Goal: Task Accomplishment & Management: Use online tool/utility

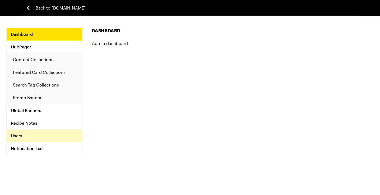
click at [25, 134] on link "Users" at bounding box center [45, 135] width 76 height 13
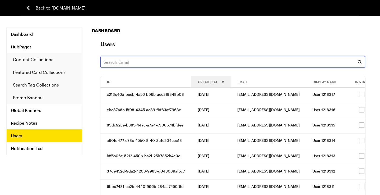
click at [141, 62] on input "text" at bounding box center [233, 62] width 265 height 12
paste input "[PERSON_NAME][EMAIL_ADDRESS][PERSON_NAME][DOMAIN_NAME]"
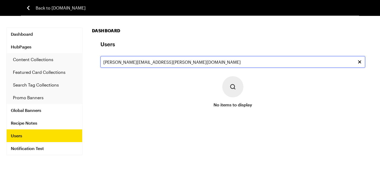
click at [171, 63] on input "[PERSON_NAME][EMAIL_ADDRESS][PERSON_NAME][DOMAIN_NAME]" at bounding box center [233, 62] width 265 height 12
paste input "[PERSON_NAME][EMAIL_ADDRESS][DOMAIN_NAME]"
drag, startPoint x: 129, startPoint y: 62, endPoint x: 199, endPoint y: 61, distance: 69.3
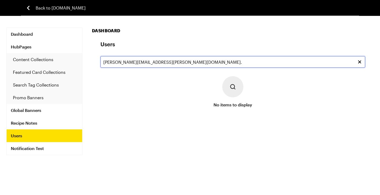
click at [199, 61] on input "[PERSON_NAME][EMAIL_ADDRESS][PERSON_NAME][DOMAIN_NAME]." at bounding box center [233, 62] width 265 height 12
click at [137, 63] on input "[PERSON_NAME].[PERSON_NAME]" at bounding box center [233, 62] width 265 height 12
click at [137, 63] on input "Kristine.Kelly" at bounding box center [233, 62] width 265 height 12
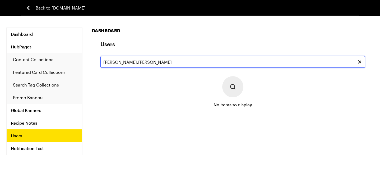
paste input "kjbryant0@gmail.com"
type input "kjbryant0@gmail.com"
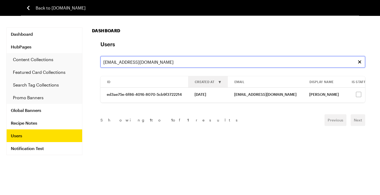
scroll to position [0, 33]
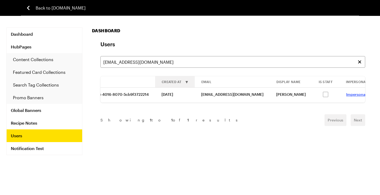
click at [347, 94] on link "Impersonate" at bounding box center [358, 94] width 23 height 4
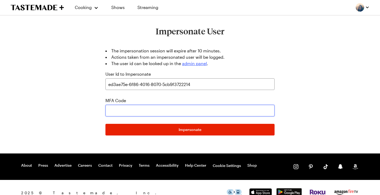
click at [152, 113] on input "text" at bounding box center [190, 111] width 169 height 12
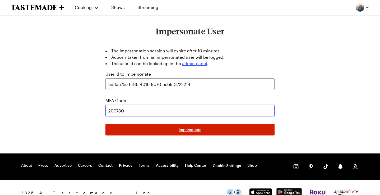
type input "200730"
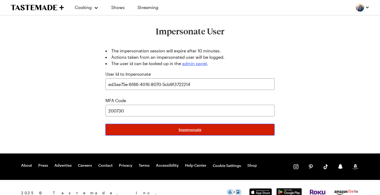
click at [195, 128] on span "Impersonate" at bounding box center [190, 129] width 23 height 5
